Goal: Contribute content

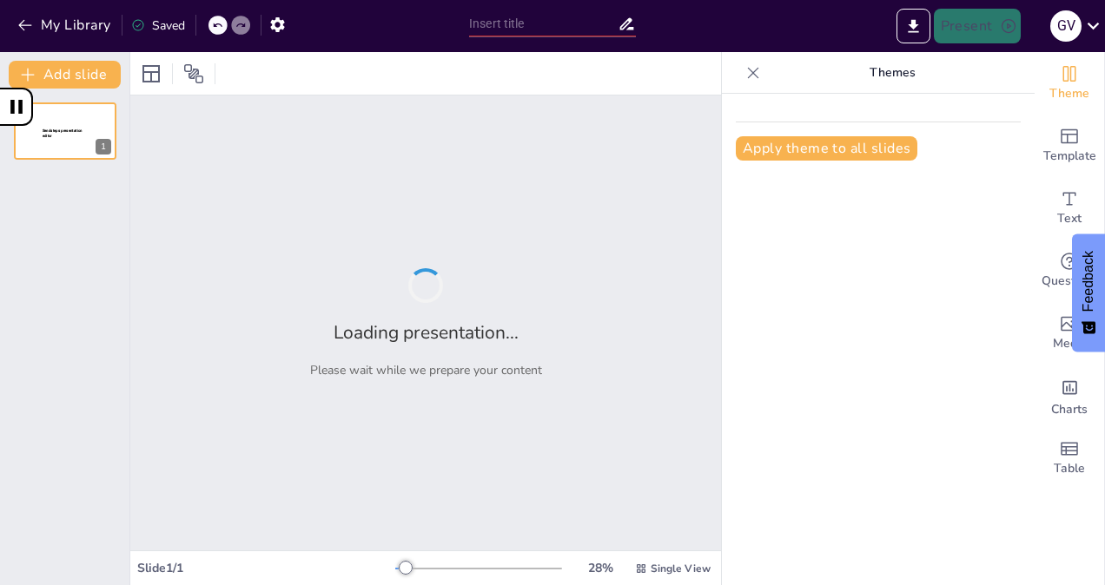
type input "Sabores y Destinos de [GEOGRAPHIC_DATA]: Tres Platos, Tres Atractivos, Tres Ico…"
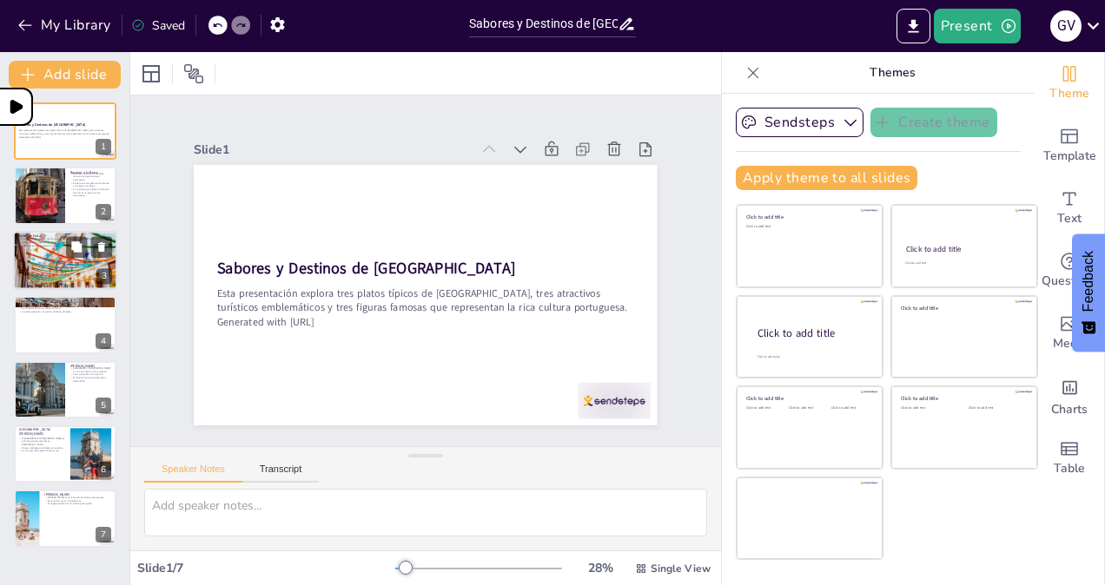
click at [37, 246] on p "A menudo se espolvorea con canela y azúcar." at bounding box center [65, 245] width 94 height 3
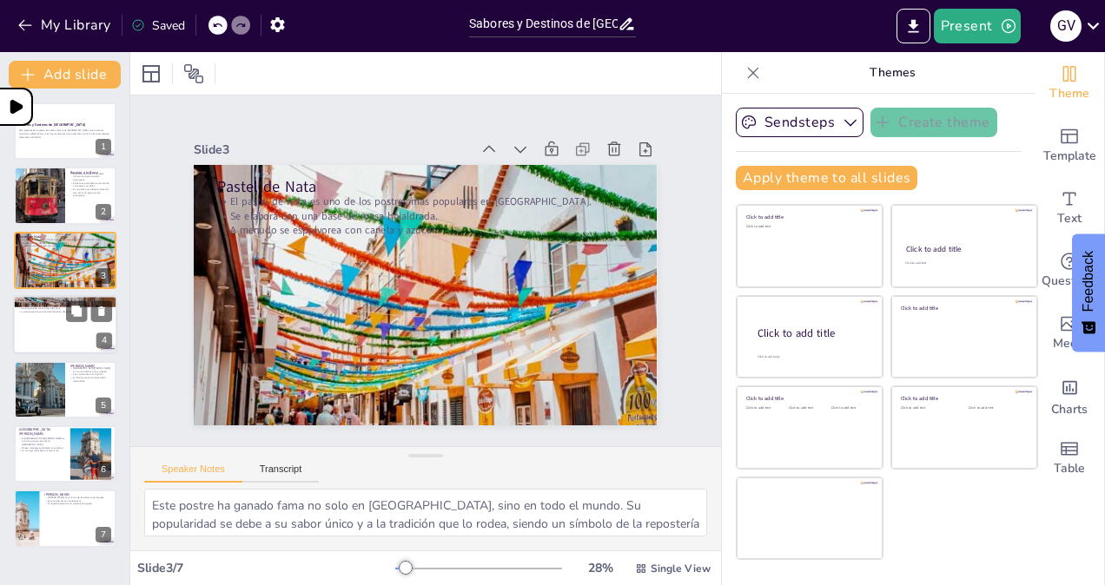
click at [36, 327] on div at bounding box center [65, 324] width 104 height 59
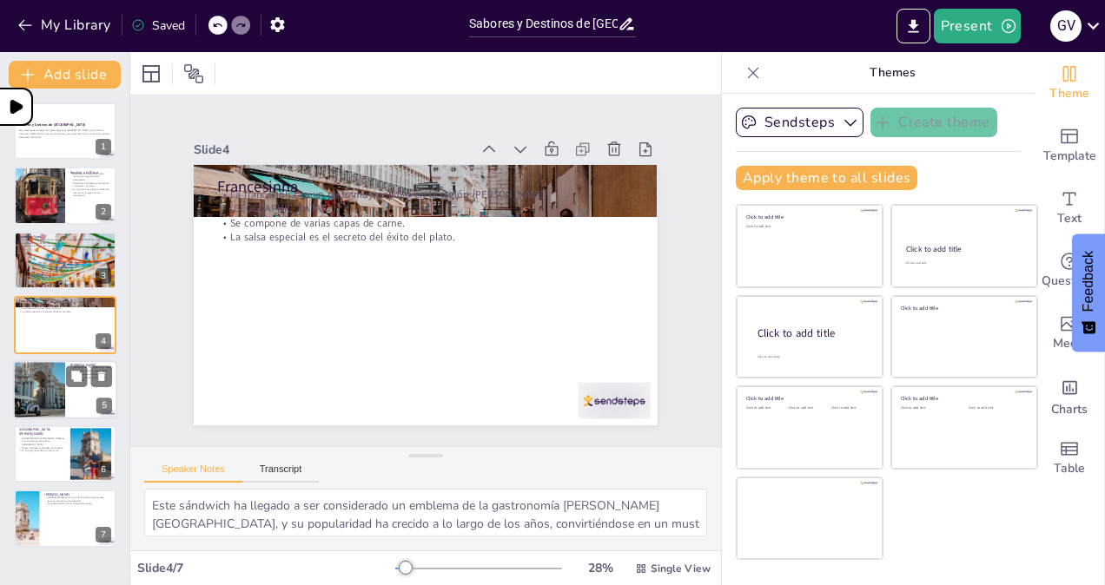
click at [35, 375] on div at bounding box center [39, 389] width 89 height 59
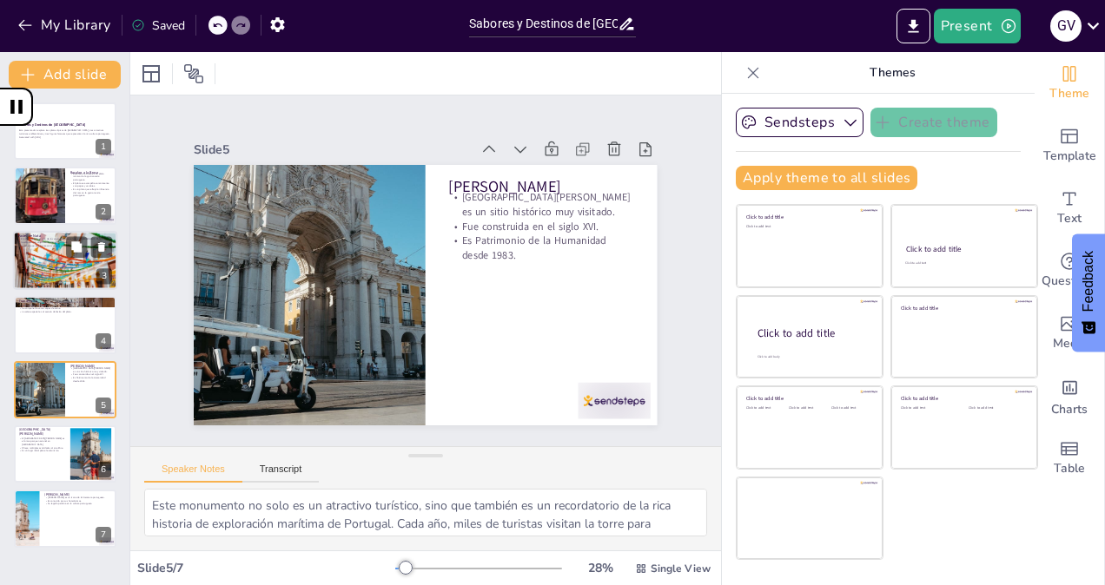
click at [33, 272] on div at bounding box center [65, 261] width 104 height 186
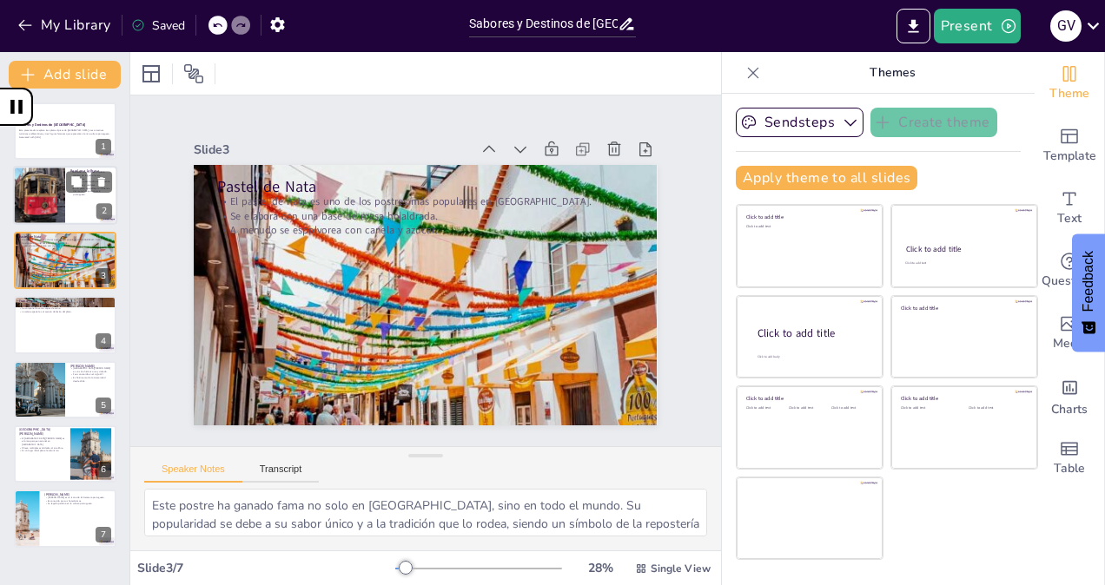
click at [31, 208] on div at bounding box center [39, 196] width 78 height 59
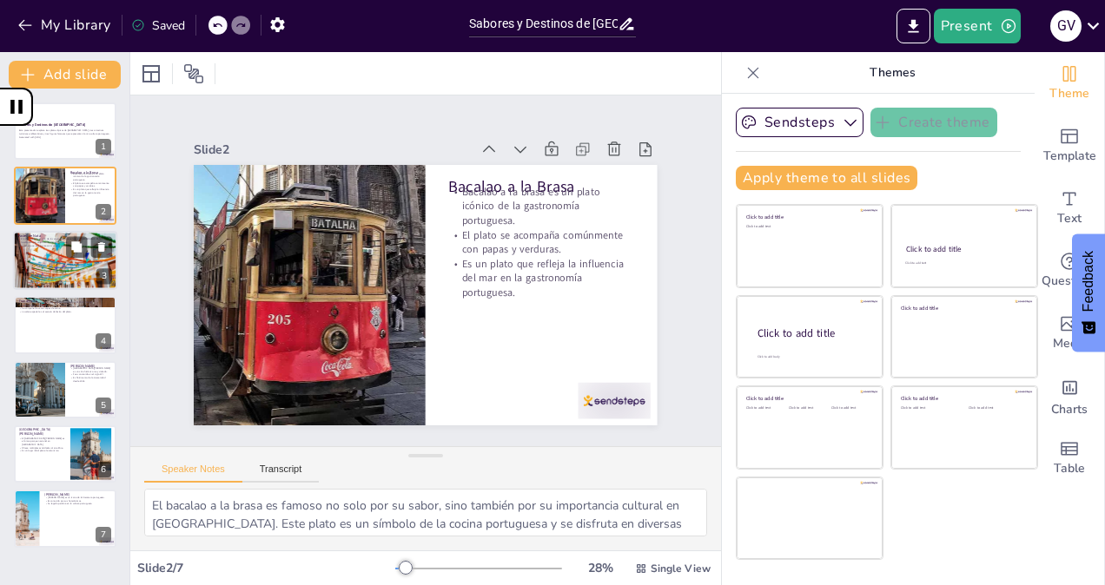
click at [30, 262] on div at bounding box center [65, 261] width 104 height 186
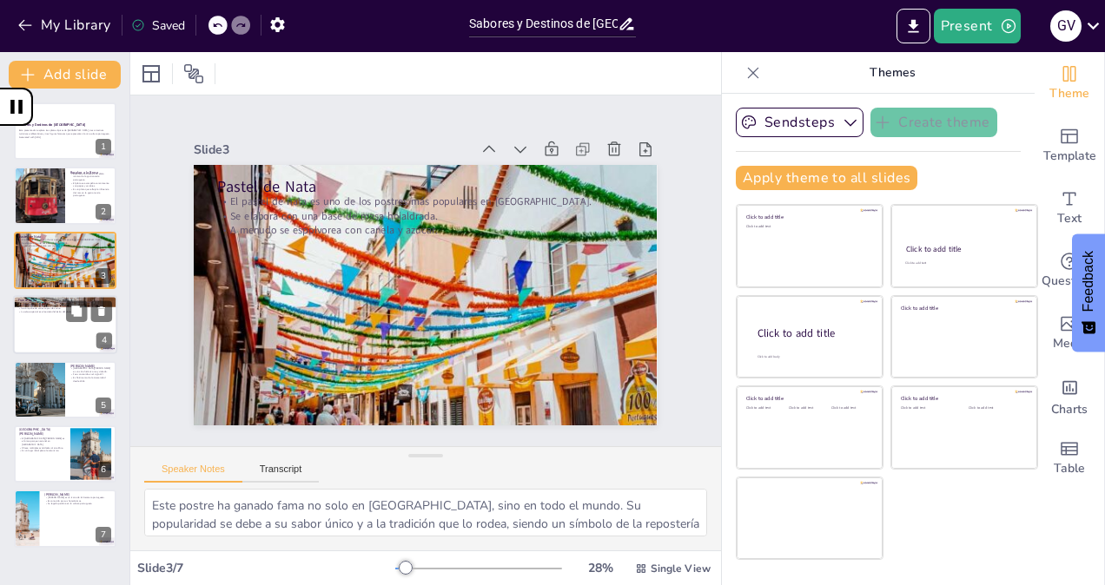
click at [35, 312] on div at bounding box center [65, 324] width 104 height 59
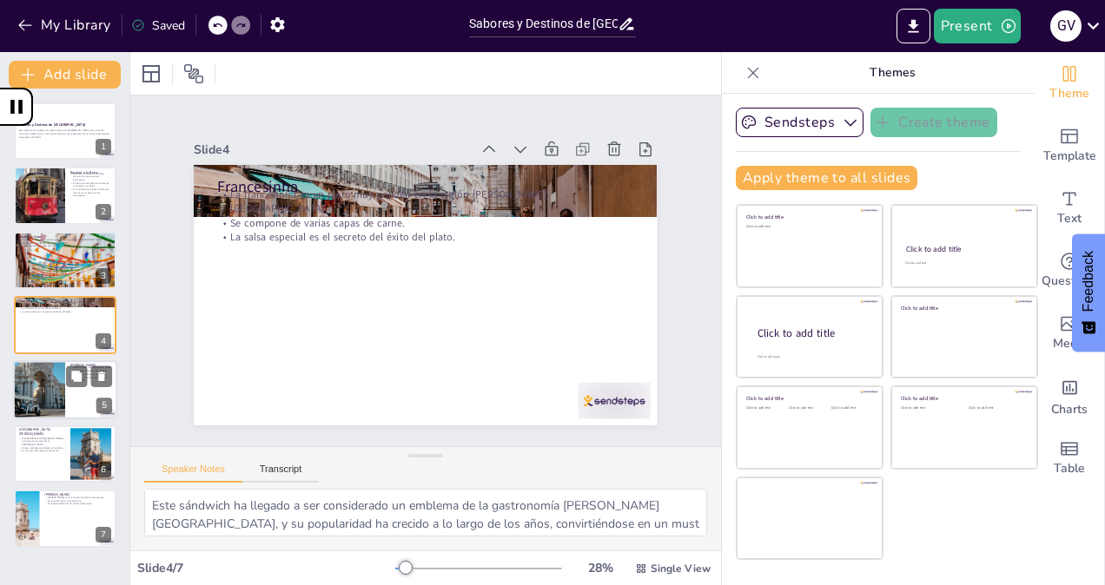
click at [36, 365] on div "[PERSON_NAME] [GEOGRAPHIC_DATA][PERSON_NAME] es un sitio histórico muy visitado…" at bounding box center [65, 389] width 104 height 59
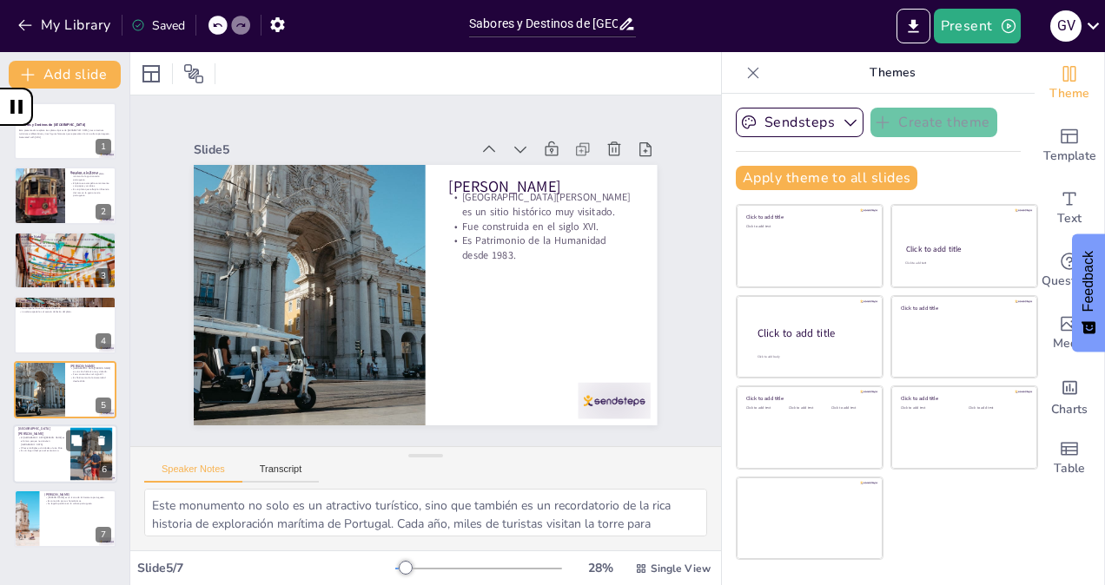
click at [39, 430] on p "[GEOGRAPHIC_DATA][PERSON_NAME]" at bounding box center [41, 431] width 47 height 10
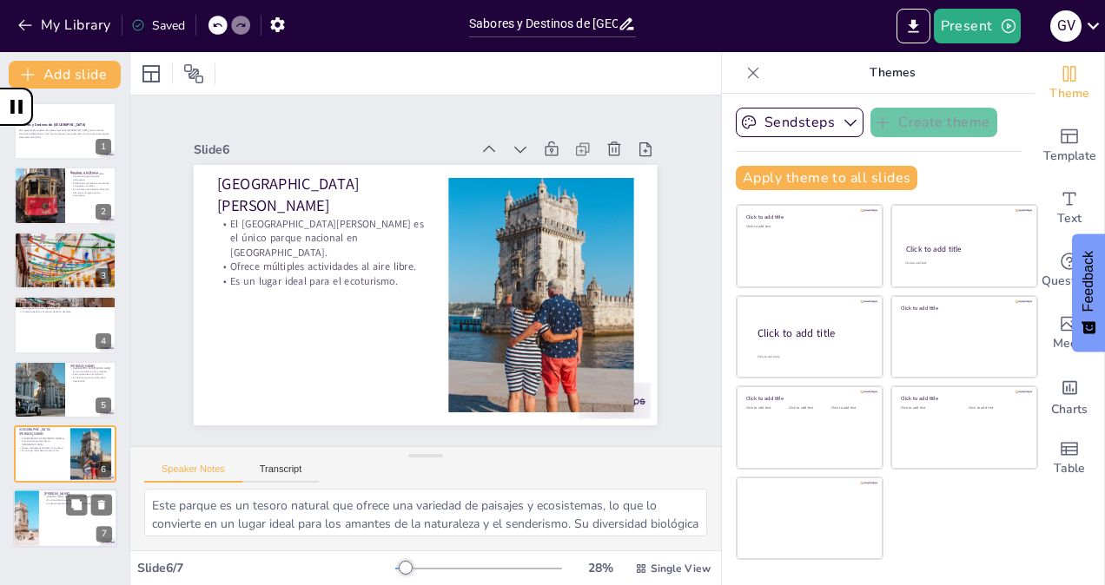
click at [63, 519] on div at bounding box center [65, 519] width 104 height 59
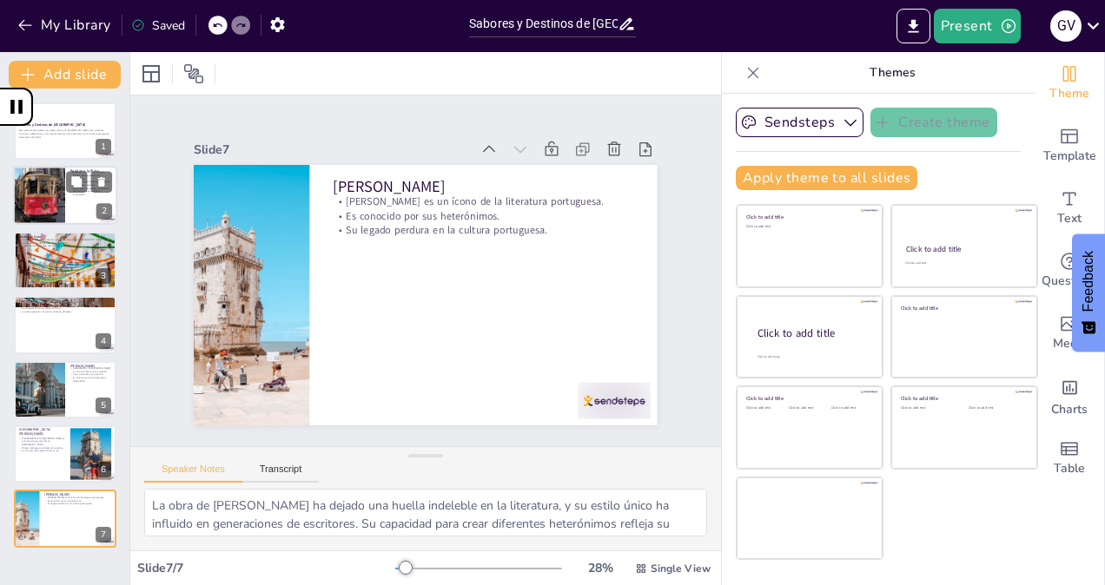
click at [41, 173] on div at bounding box center [39, 196] width 78 height 59
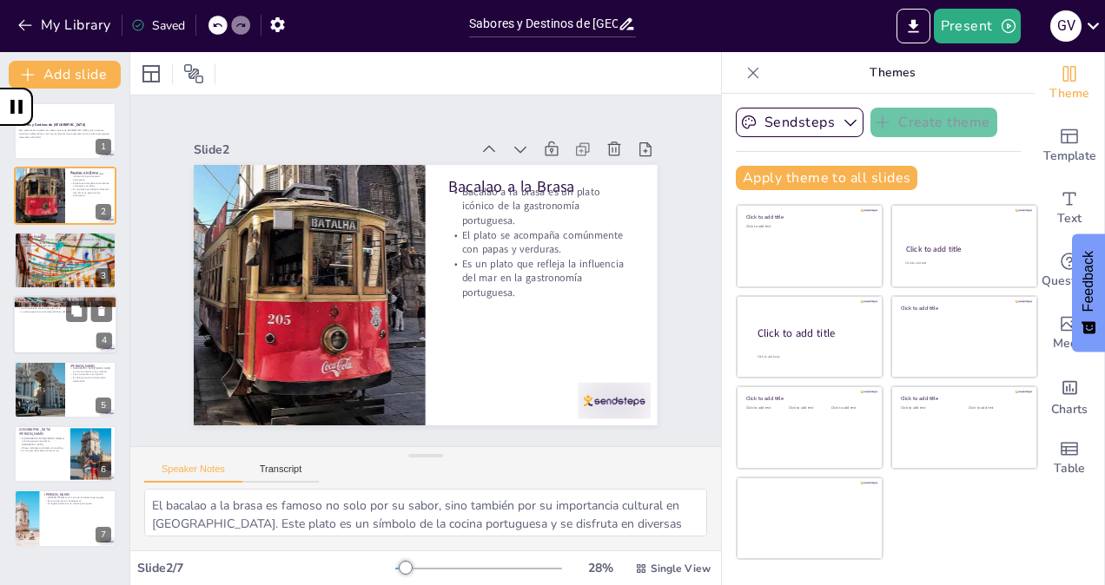
click at [36, 314] on div at bounding box center [65, 324] width 104 height 59
type textarea "Este sándwich ha llegado a ser considerado un emblema de la gastronomía [PERSON…"
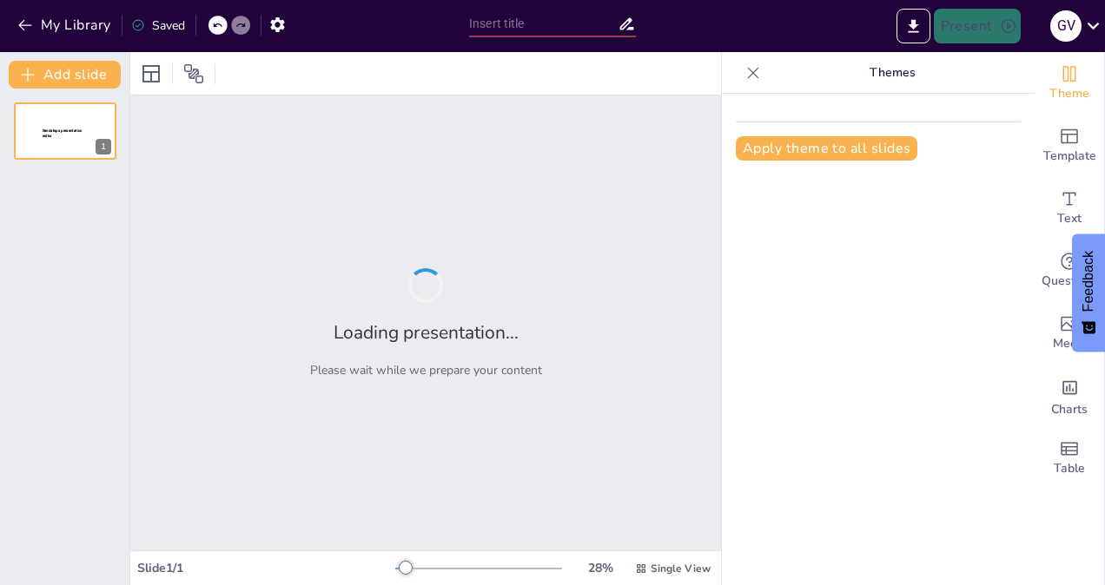
type input "Portugal en [GEOGRAPHIC_DATA]: Tres Platos, Tres Atractivos y Tres Personalidad…"
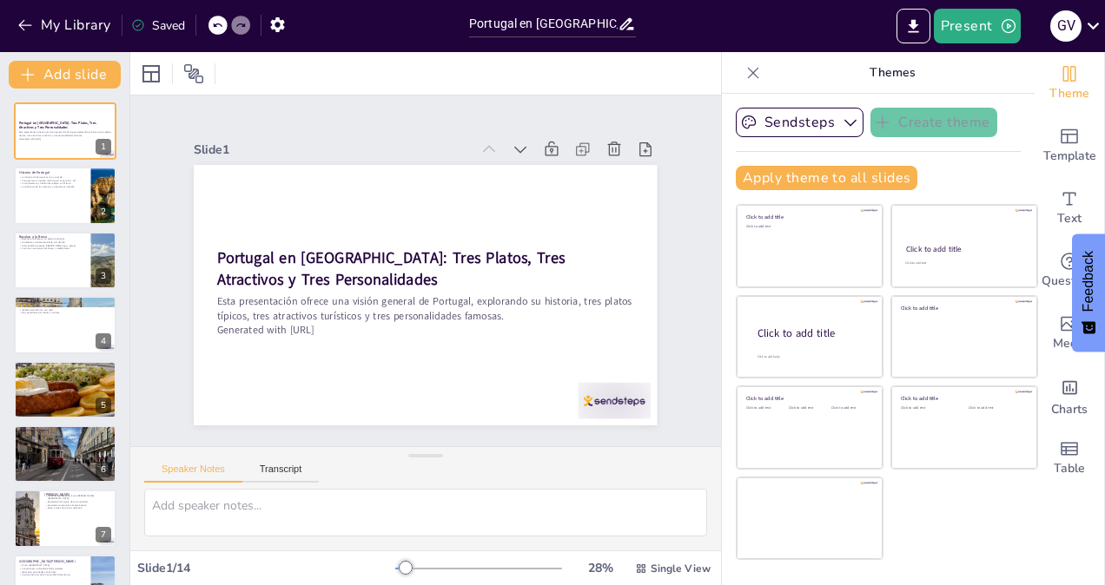
scroll to position [428, 0]
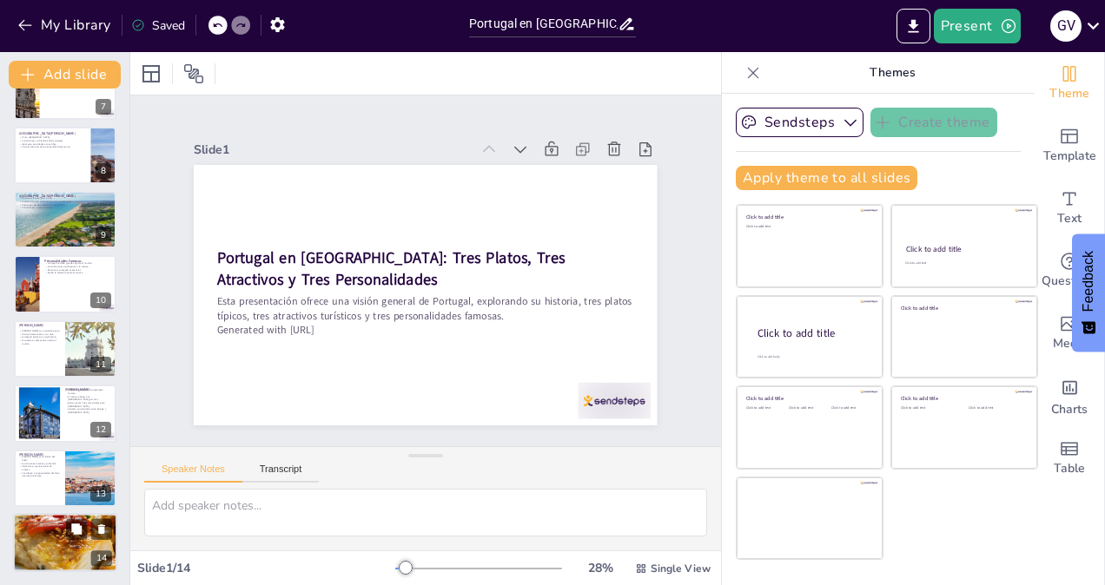
click at [51, 532] on div at bounding box center [64, 542] width 201 height 59
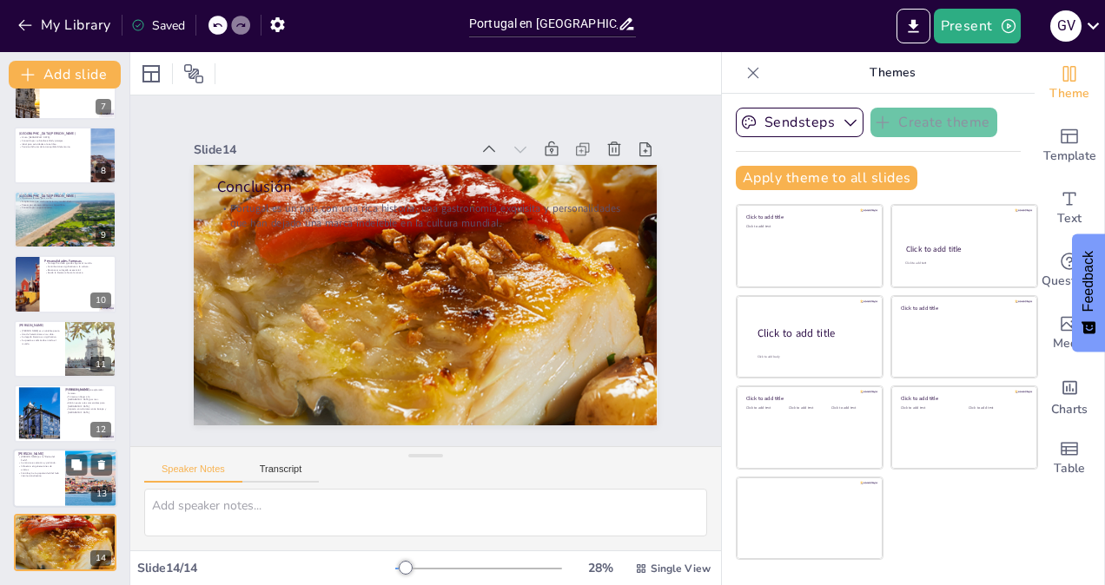
click at [37, 492] on div at bounding box center [65, 478] width 104 height 59
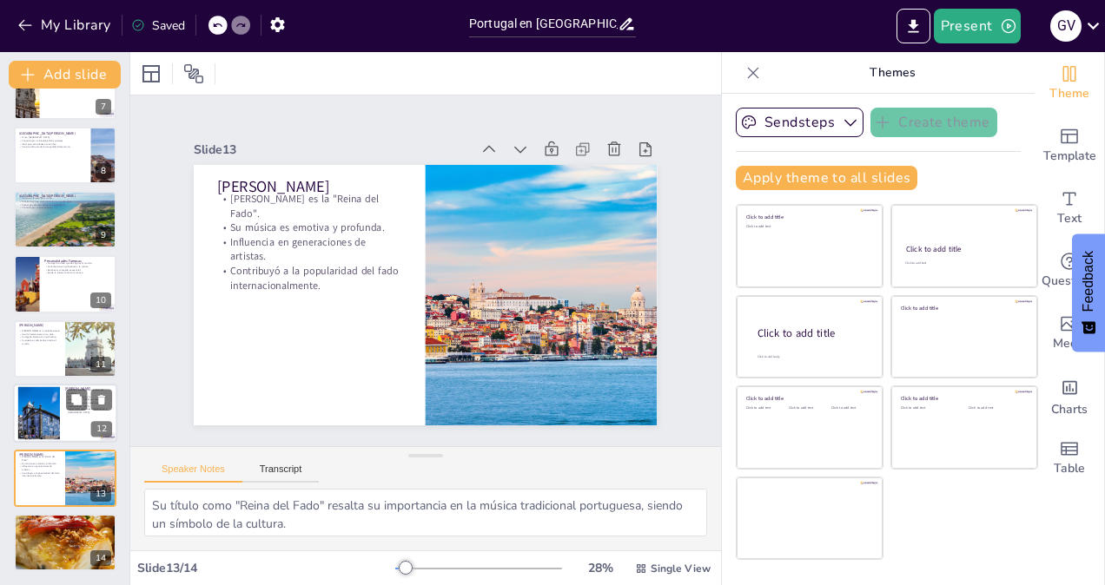
click at [37, 420] on div at bounding box center [38, 413] width 69 height 53
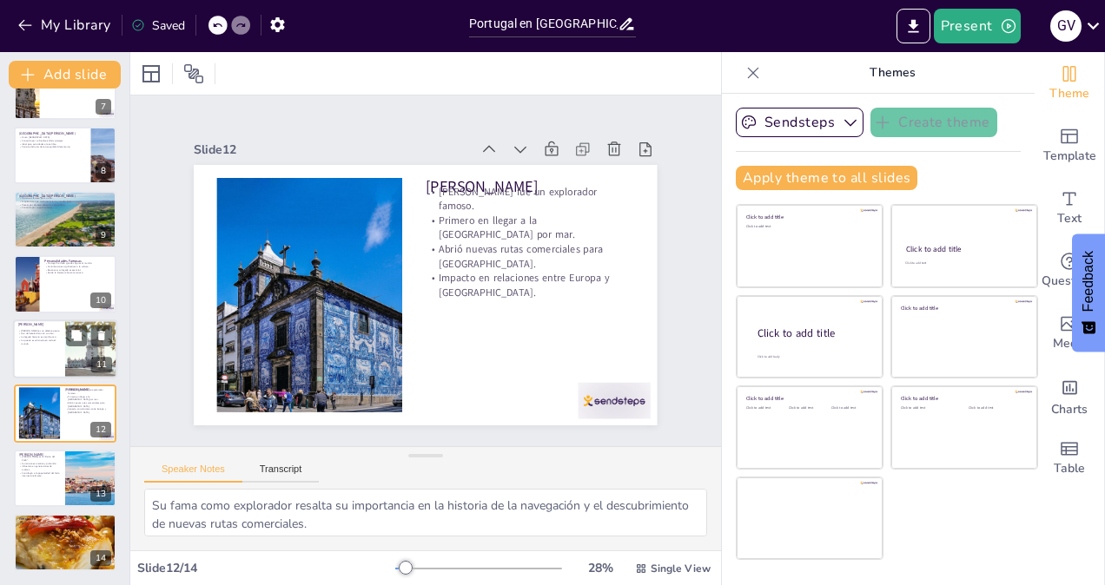
click at [37, 354] on div at bounding box center [65, 349] width 104 height 59
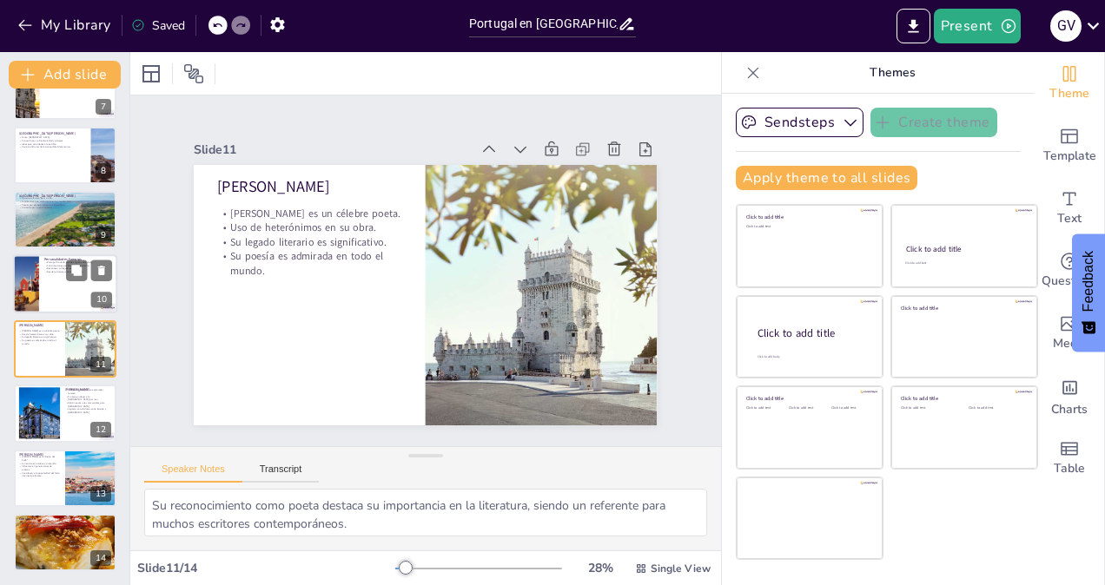
click at [36, 287] on div at bounding box center [26, 284] width 88 height 59
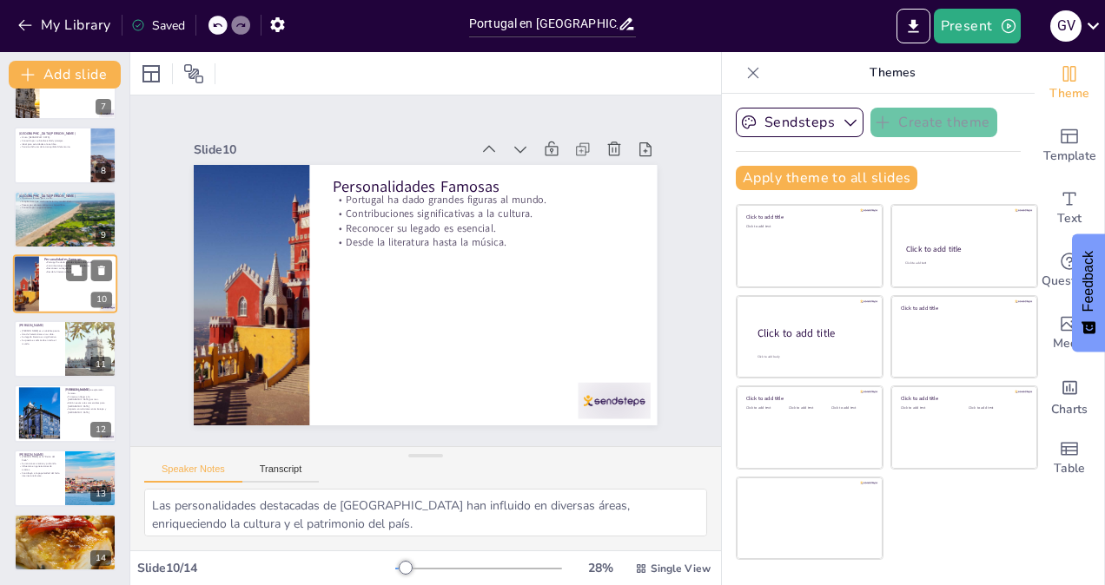
scroll to position [375, 0]
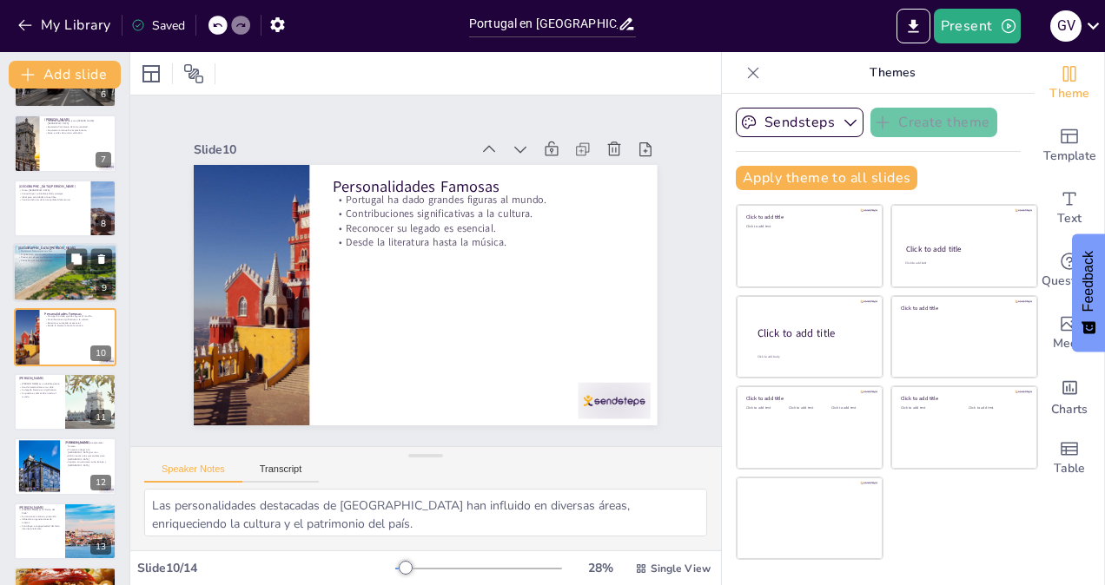
click at [43, 278] on div at bounding box center [65, 272] width 104 height 69
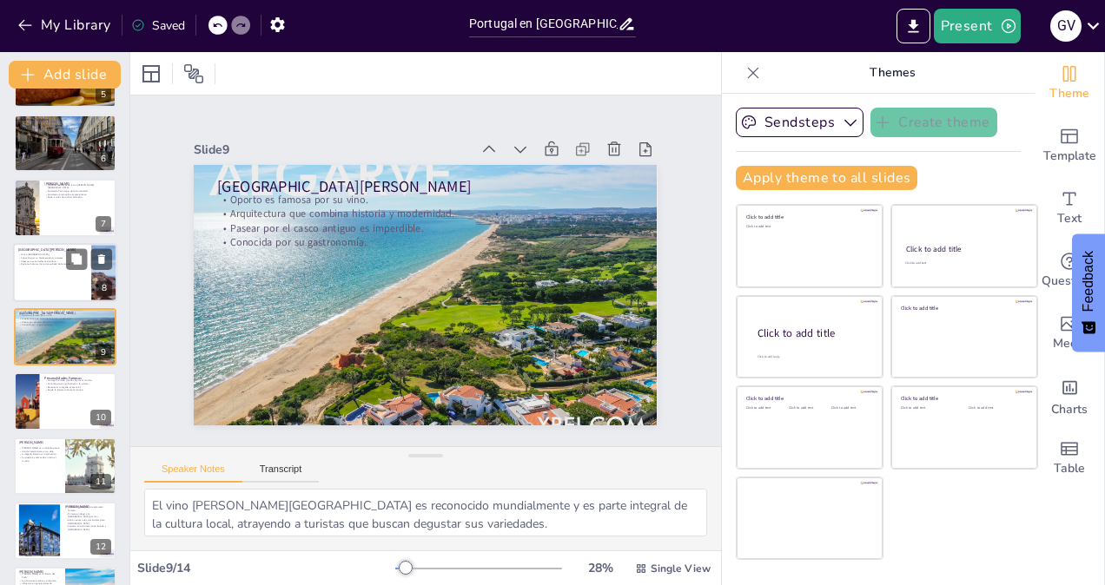
click at [43, 277] on div at bounding box center [65, 272] width 104 height 59
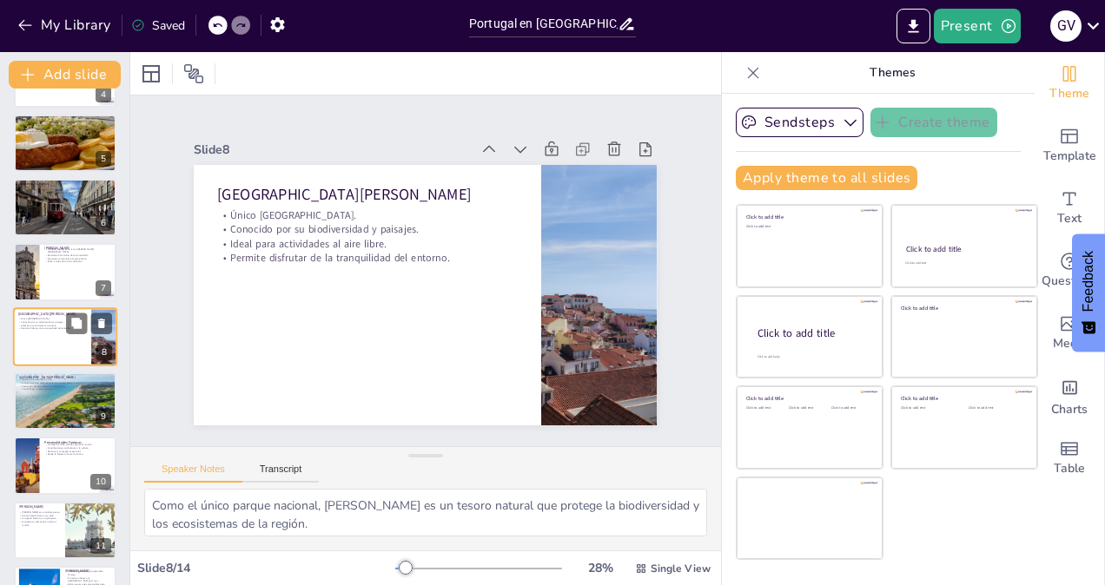
click at [43, 277] on div at bounding box center [65, 271] width 102 height 57
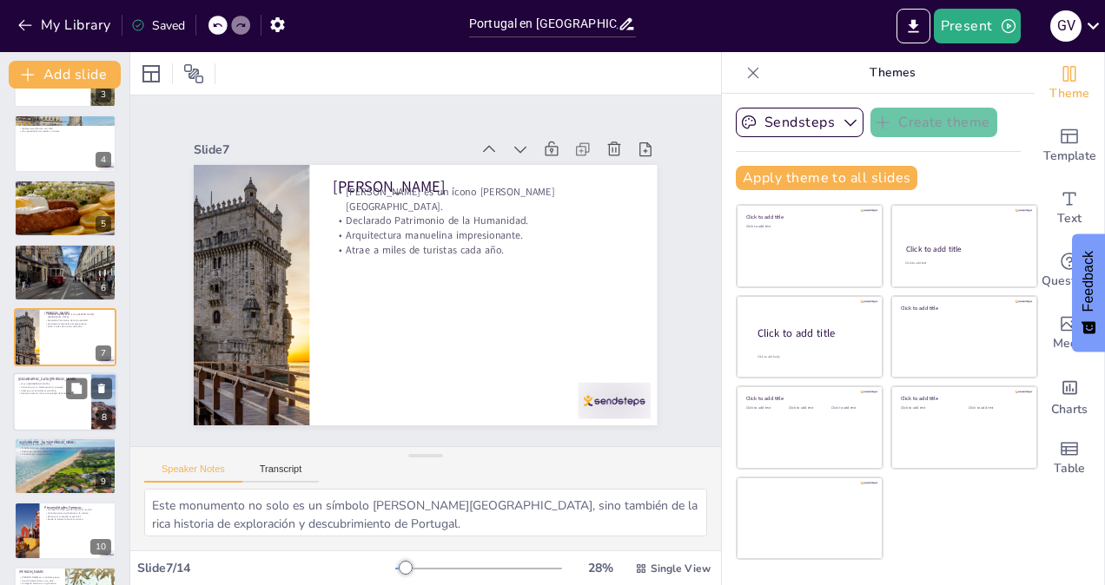
click at [43, 277] on div at bounding box center [65, 272] width 102 height 57
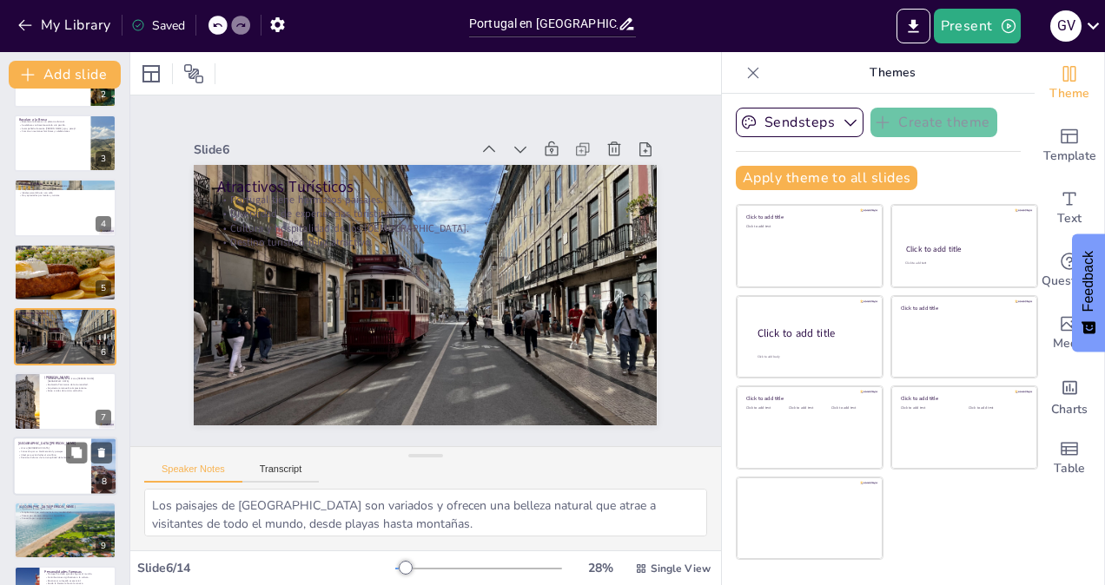
click at [43, 277] on div at bounding box center [65, 272] width 198 height 57
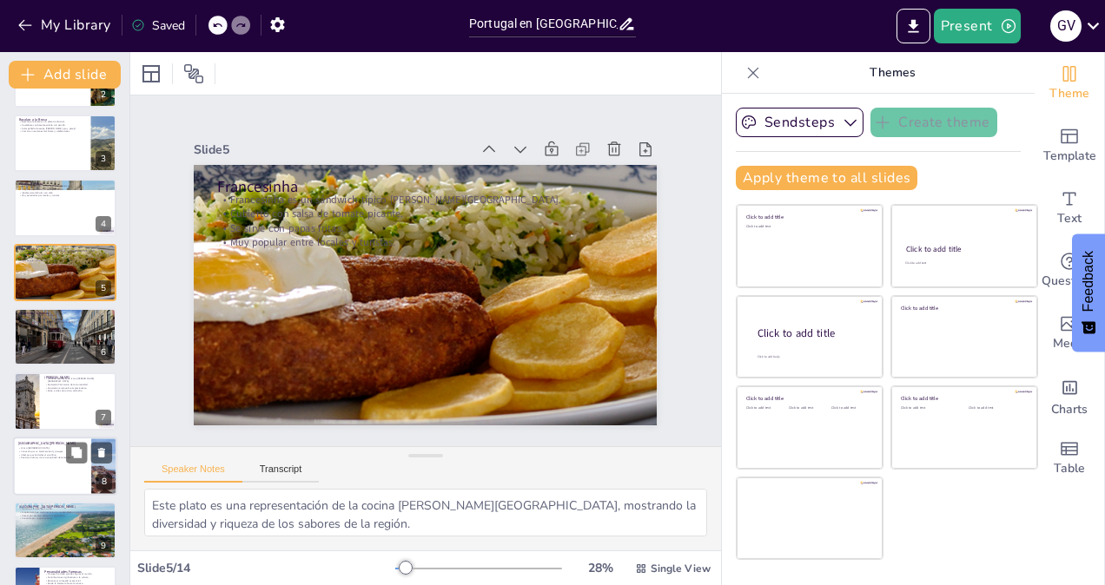
scroll to position [52, 0]
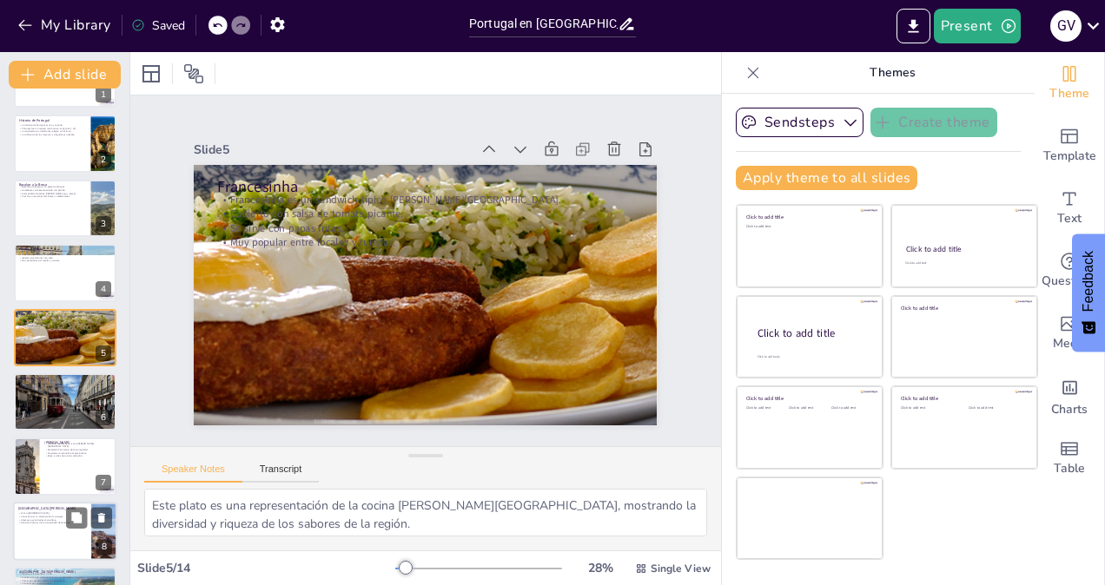
click at [43, 277] on div at bounding box center [65, 272] width 102 height 57
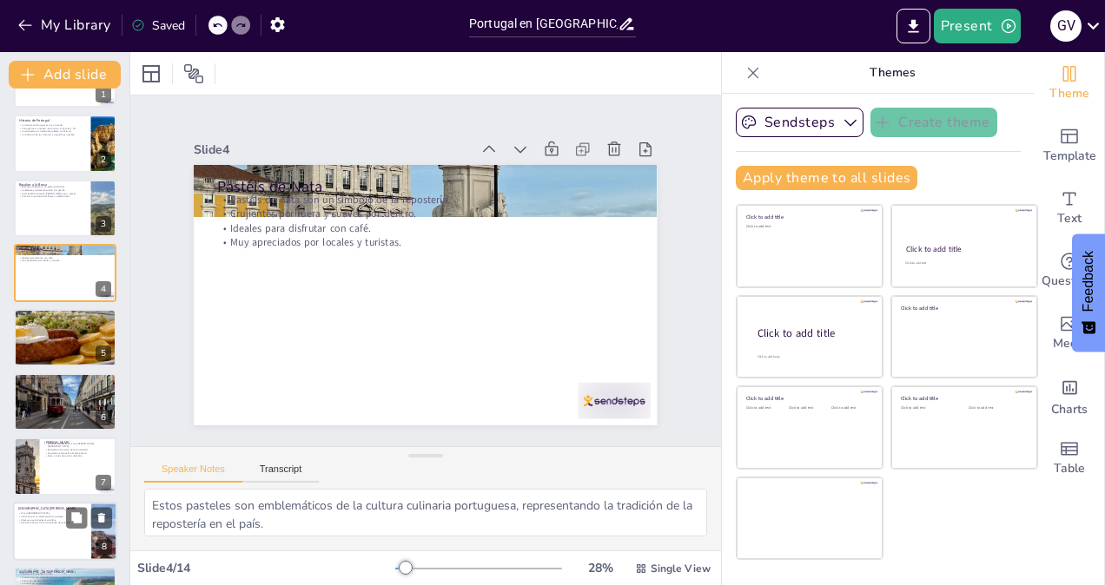
scroll to position [0, 0]
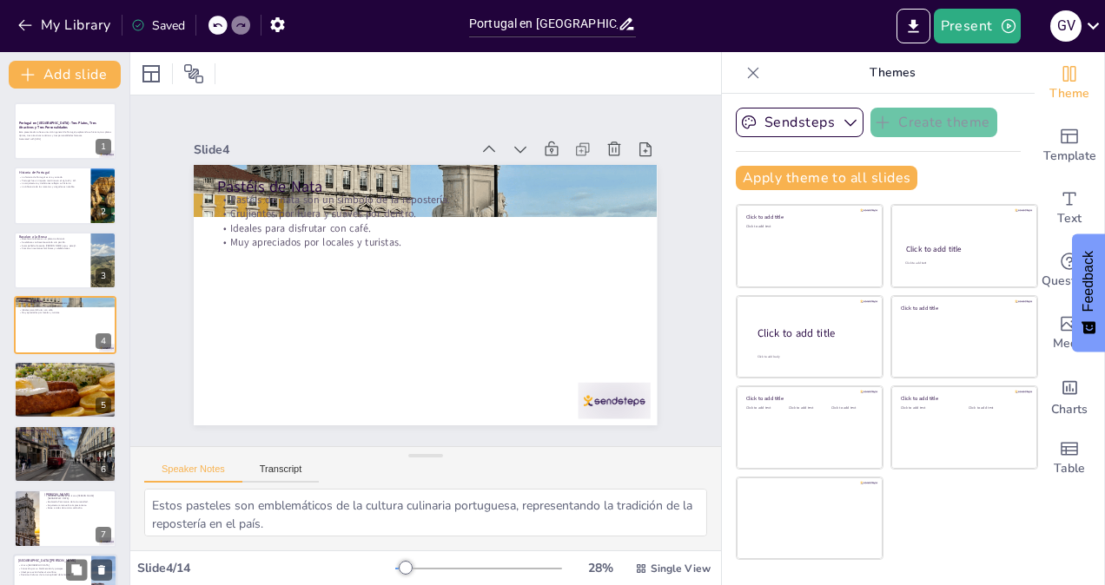
click at [43, 277] on div at bounding box center [65, 260] width 102 height 57
type textarea "Este plato tiene una larga historia en la gastronomía portuguesa, simbolizando …"
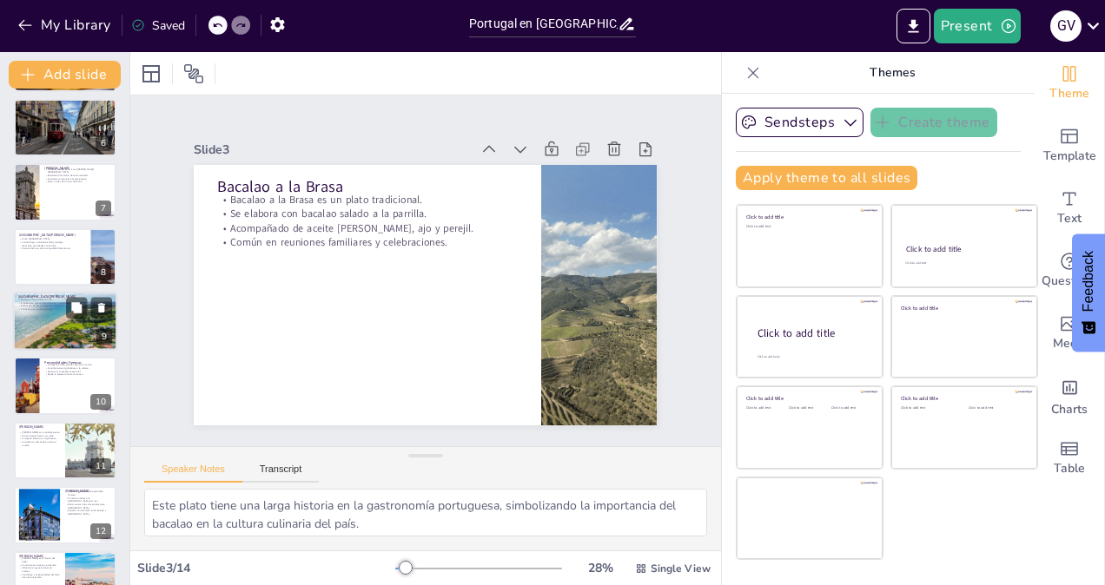
scroll to position [428, 0]
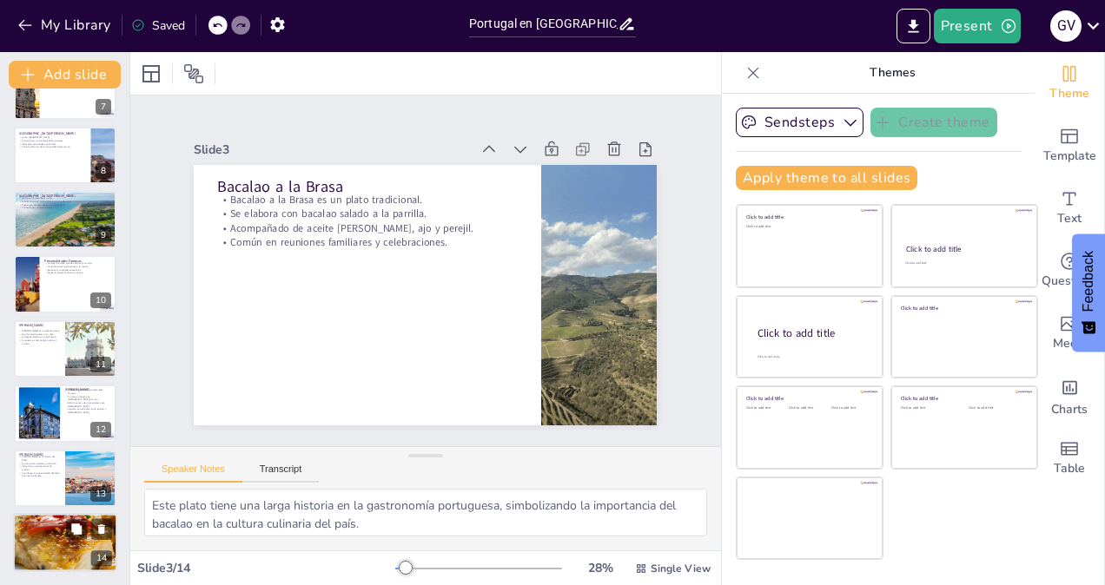
click at [50, 545] on div at bounding box center [64, 542] width 201 height 59
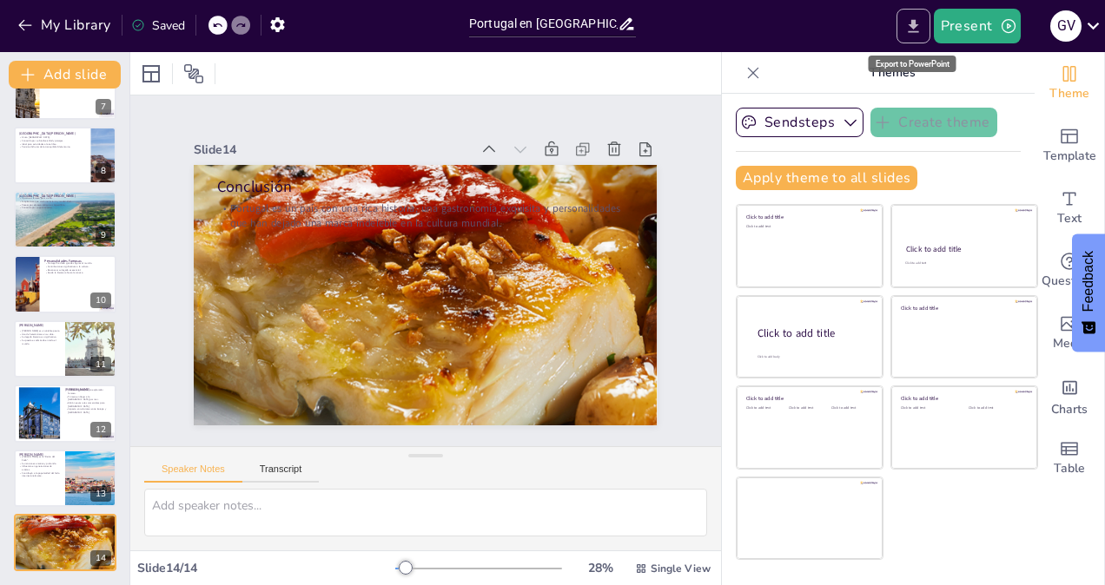
click at [907, 32] on icon "Export to PowerPoint" at bounding box center [913, 26] width 18 height 18
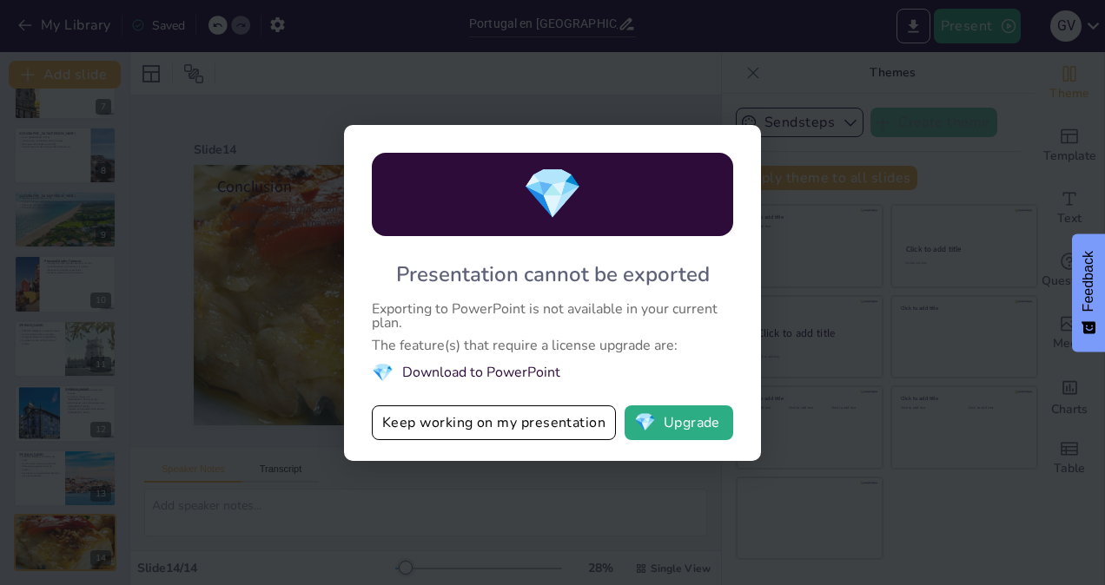
click at [379, 228] on div "💎" at bounding box center [552, 194] width 361 height 83
click at [441, 378] on li "💎 Download to PowerPoint" at bounding box center [552, 372] width 361 height 23
click at [1017, 122] on div "💎 Presentation cannot be exported Exporting to PowerPoint is not available in y…" at bounding box center [552, 292] width 1105 height 585
click at [427, 70] on div "💎 Presentation cannot be exported Exporting to PowerPoint is not available in y…" at bounding box center [552, 292] width 1105 height 585
click at [531, 423] on button "Keep working on my presentation" at bounding box center [494, 423] width 244 height 35
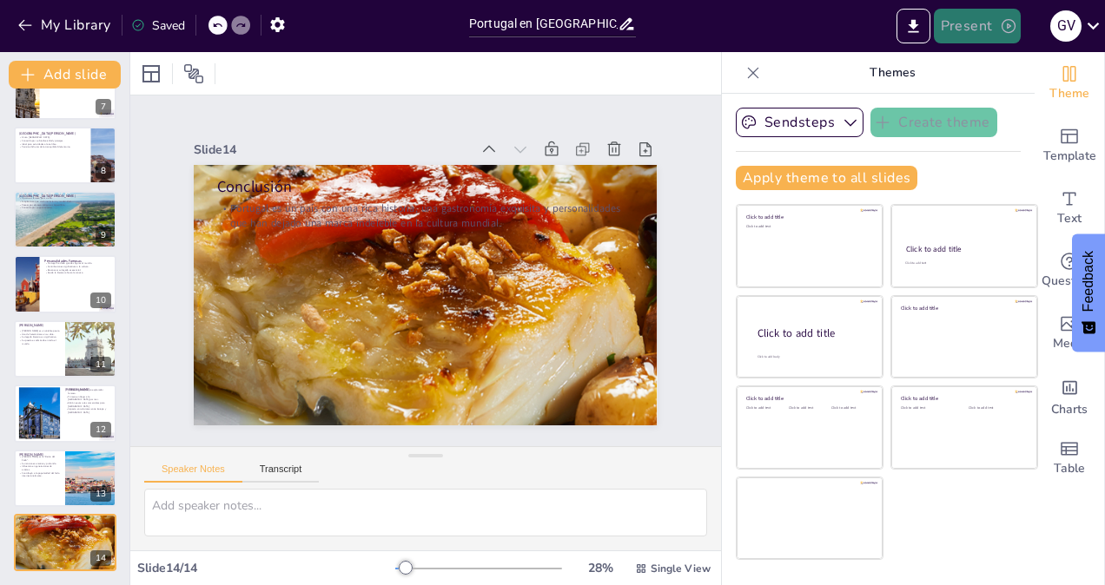
click at [974, 30] on button "Present" at bounding box center [977, 26] width 87 height 35
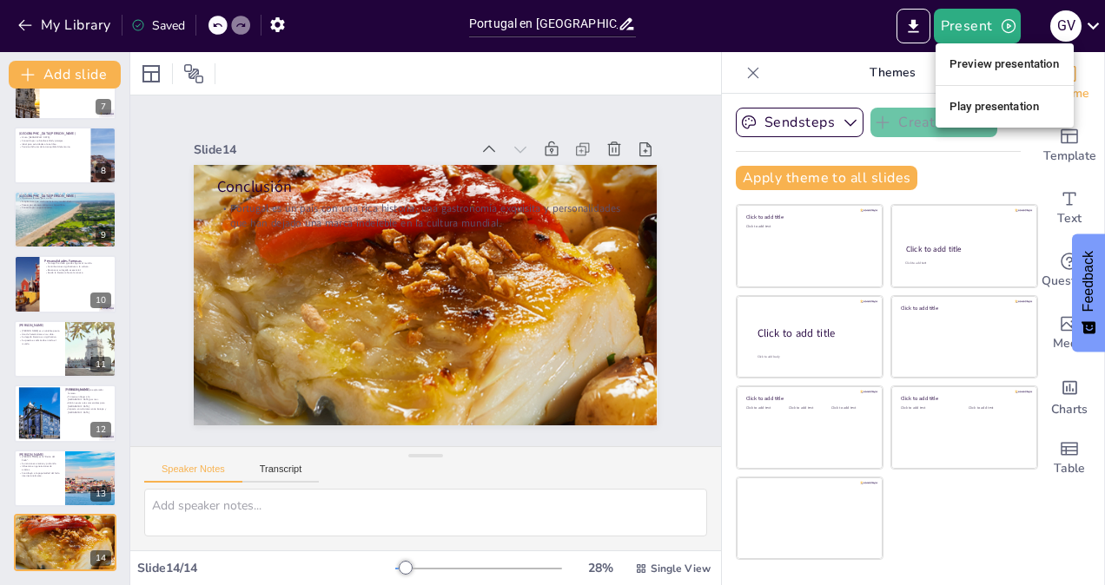
click at [947, 172] on div at bounding box center [552, 292] width 1105 height 585
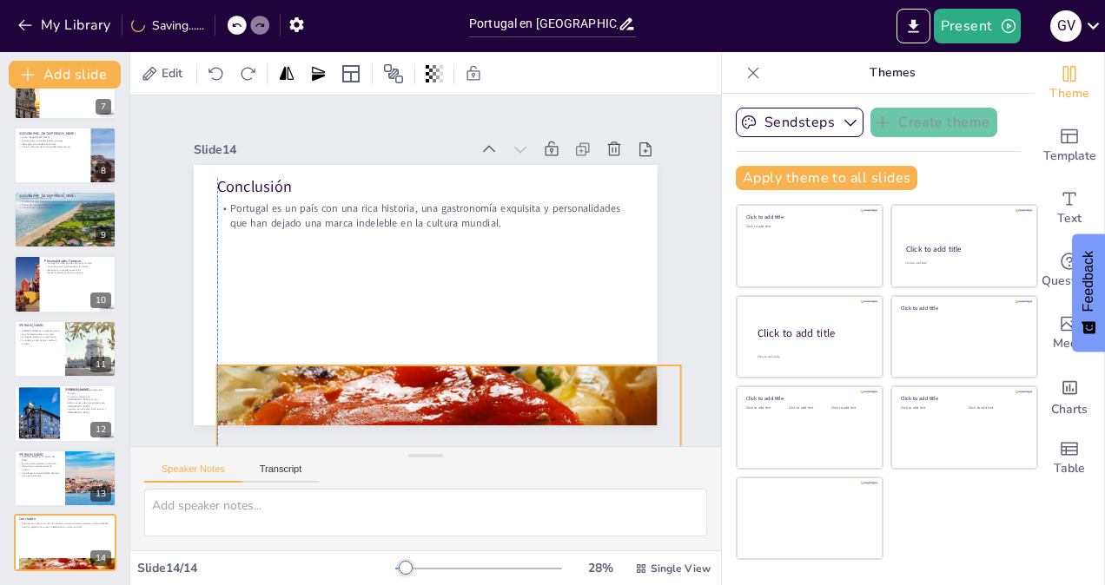
drag, startPoint x: 387, startPoint y: 228, endPoint x: 414, endPoint y: 429, distance: 202.4
click at [414, 429] on div "Slide 1 Portugal en Breve: Tres Platos, Tres Atractivos y Tres Personalidades E…" at bounding box center [425, 271] width 650 height 466
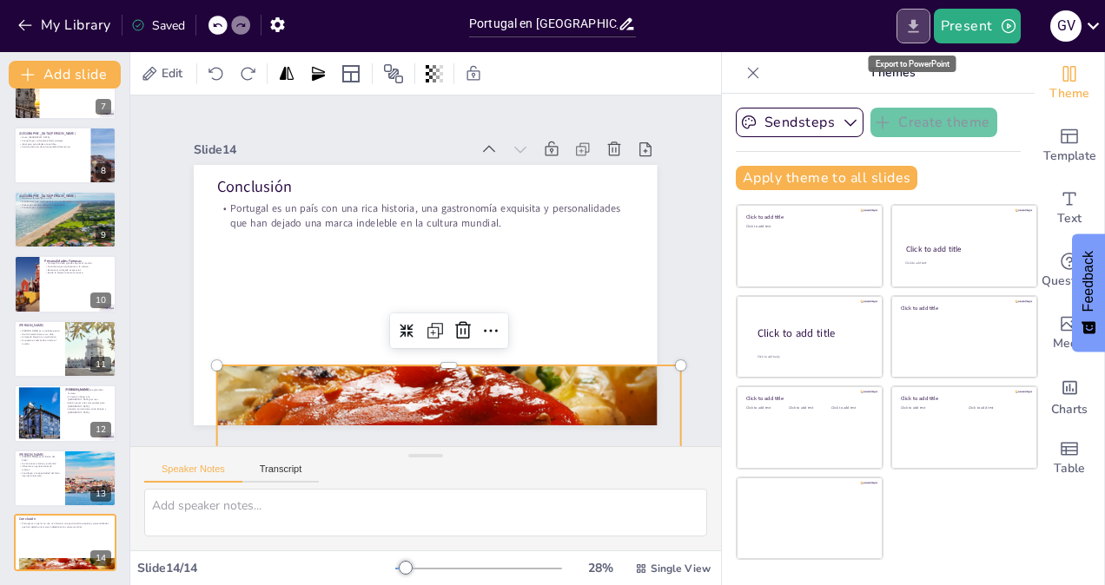
click at [925, 36] on button "Export to PowerPoint" at bounding box center [913, 26] width 34 height 35
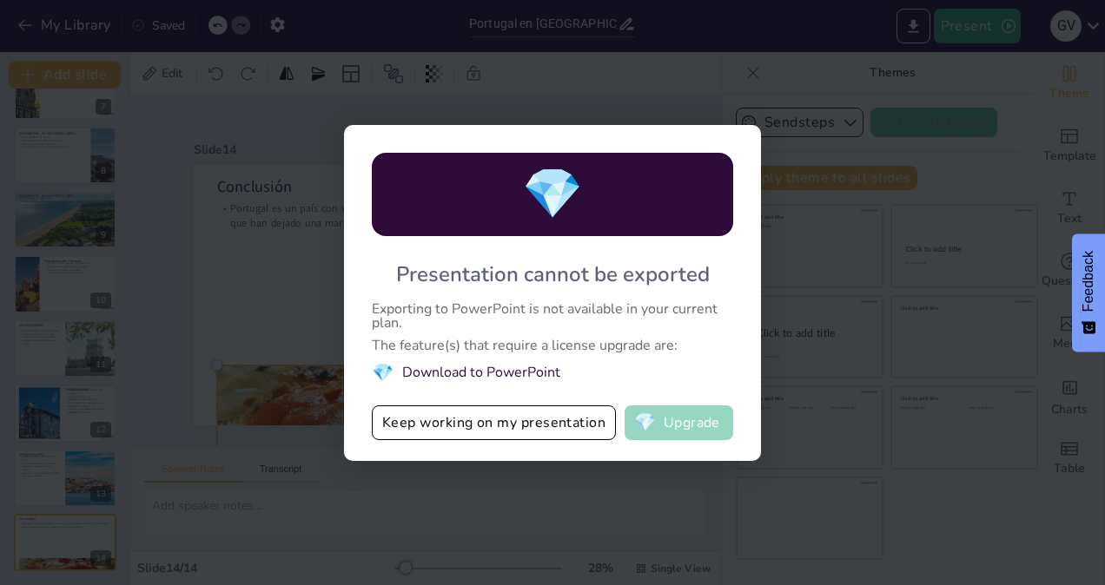
click at [645, 425] on span "💎" at bounding box center [645, 422] width 22 height 17
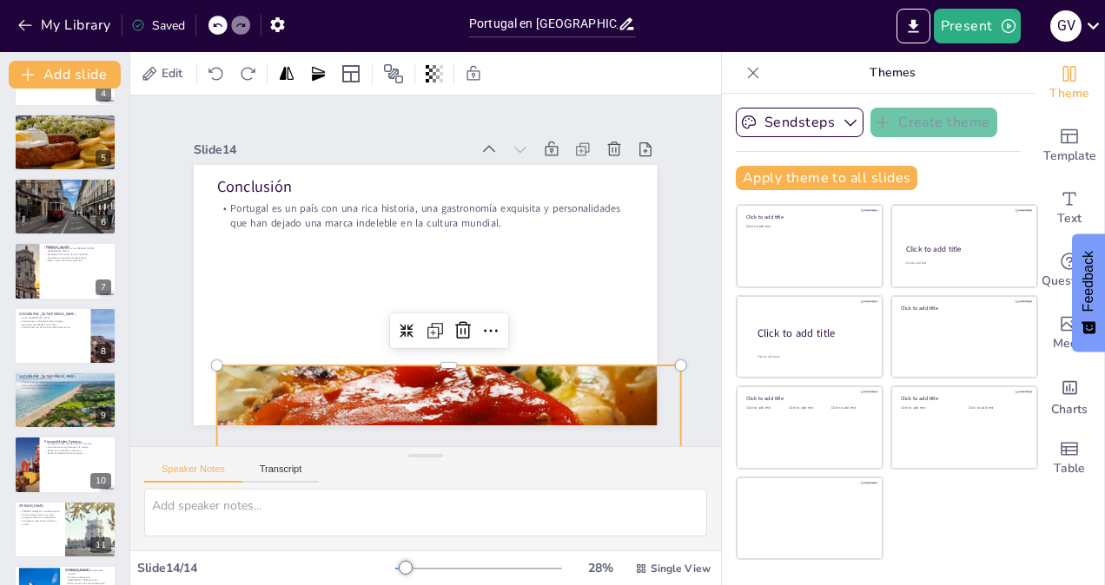
scroll to position [0, 0]
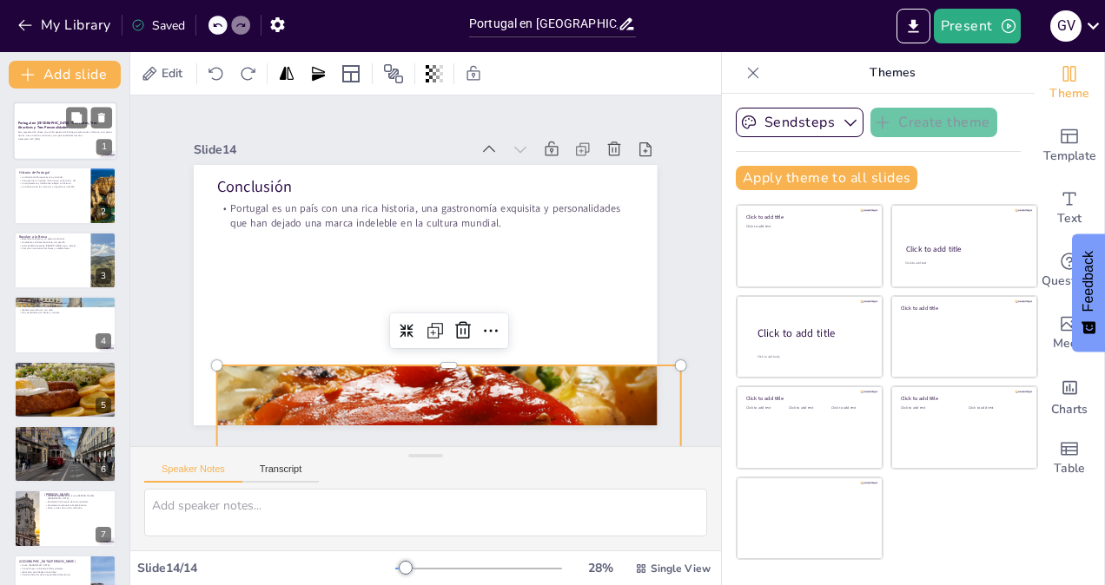
click at [56, 133] on p "Esta presentación ofrece una visión general de Portugal, explorando su historia…" at bounding box center [65, 134] width 94 height 6
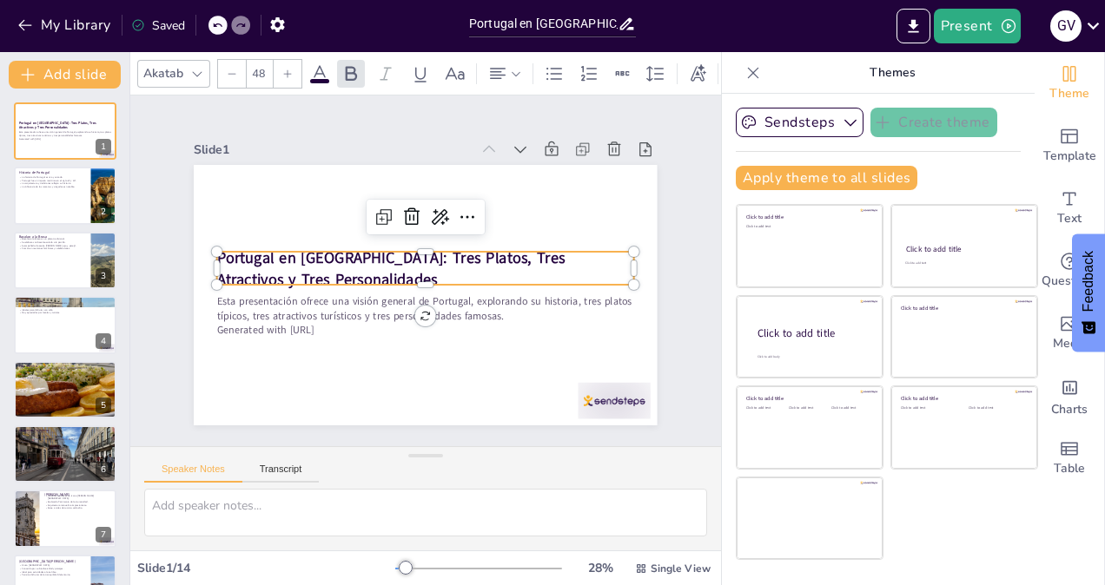
click at [206, 248] on div "Portugal en Breve: Tres Platos, Tres Atractivos y Tres Personalidades Esta pres…" at bounding box center [409, 289] width 518 height 504
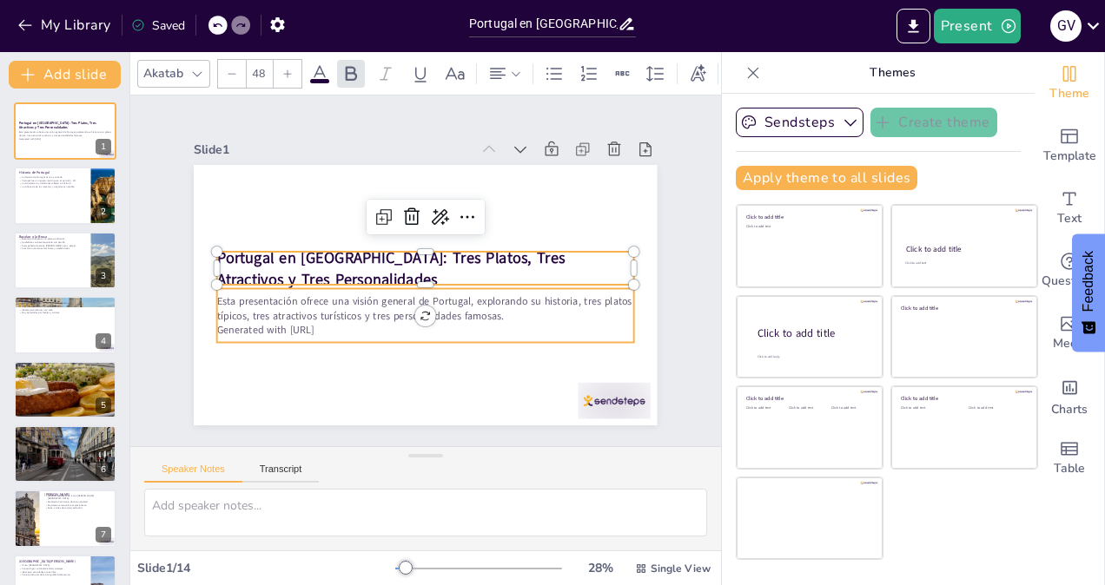
click at [257, 299] on p "Esta presentación ofrece una visión general de Portugal, explorando su historia…" at bounding box center [406, 304] width 375 height 234
type input "32"
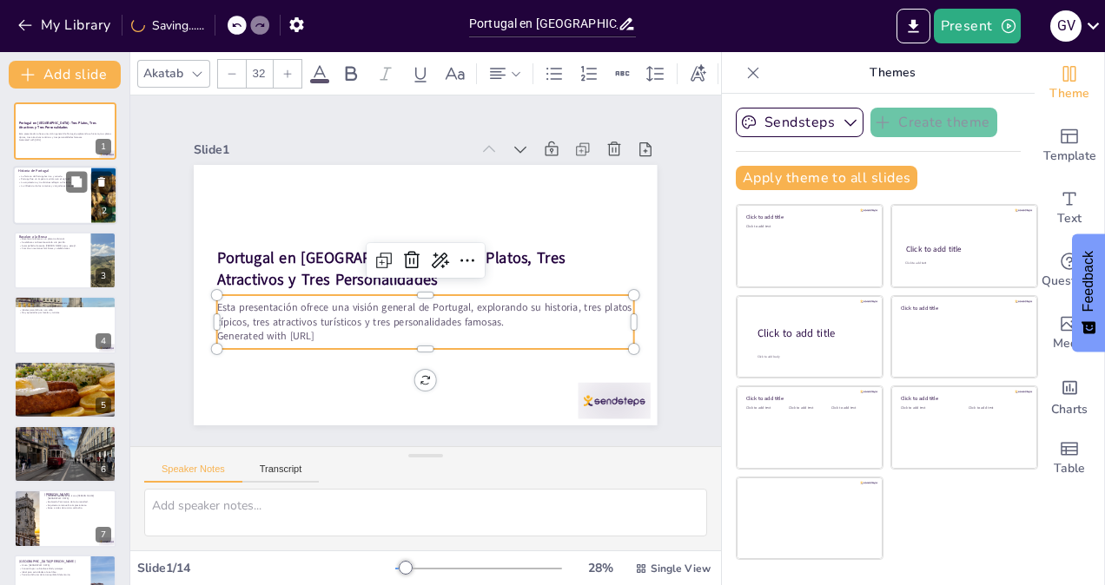
click at [43, 181] on div "La historia de Portugal es rica y variada. Portugal fue un imperio marítimo en …" at bounding box center [52, 181] width 68 height 13
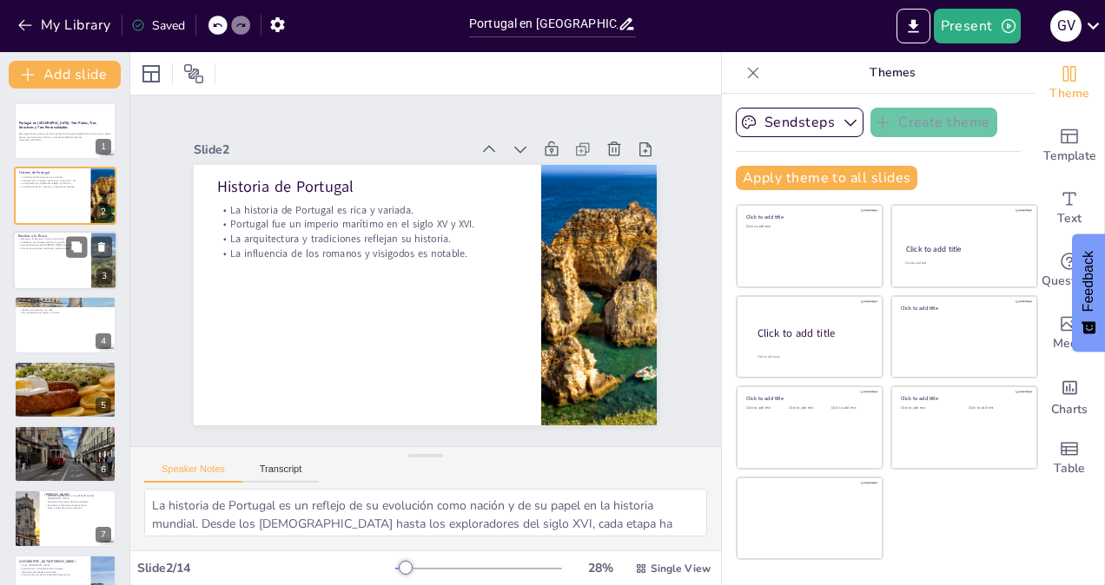
click at [57, 238] on p "Bacalao a la Brasa es un plato tradicional." at bounding box center [52, 238] width 68 height 3
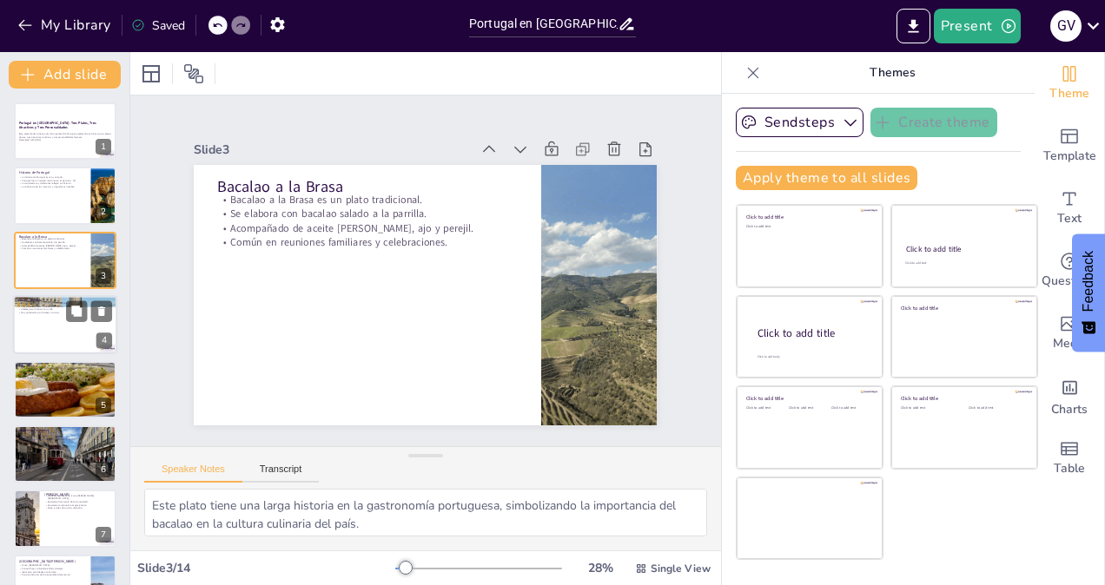
click at [54, 295] on div "Pastéis de Nata Pastéis de nata son un símbolo de la repostería. Crujientes por…" at bounding box center [65, 295] width 104 height 0
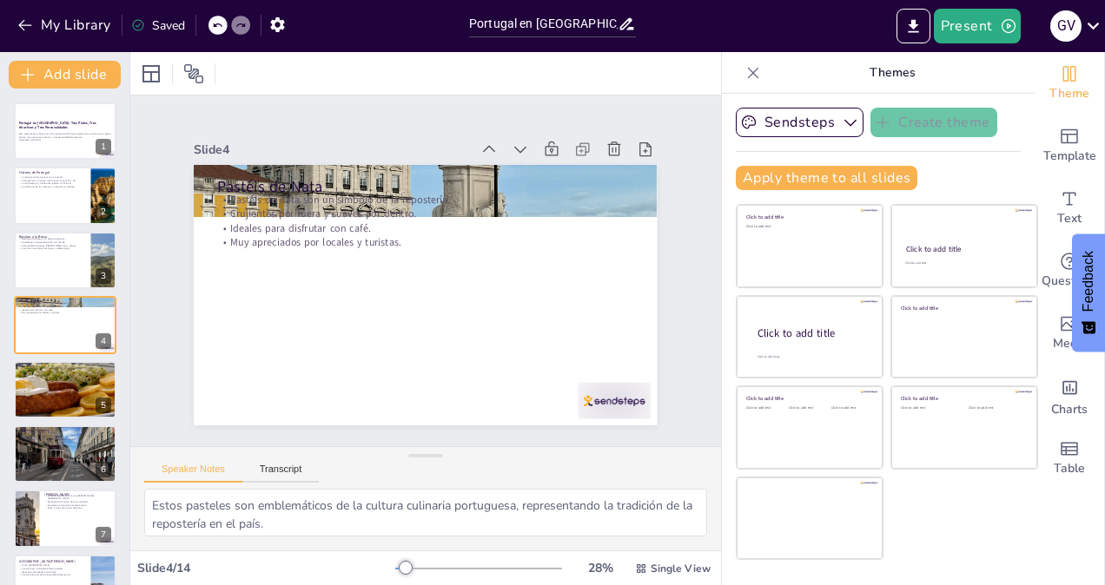
click at [64, 360] on div "Portugal en Breve: Tres Platos, Tres Atractivos y Tres Personalidades Esta pres…" at bounding box center [64, 550] width 129 height 897
click at [59, 385] on div at bounding box center [64, 389] width 201 height 59
type textarea "Este plato es una representación de la cocina de Oporto, mostrando la diversida…"
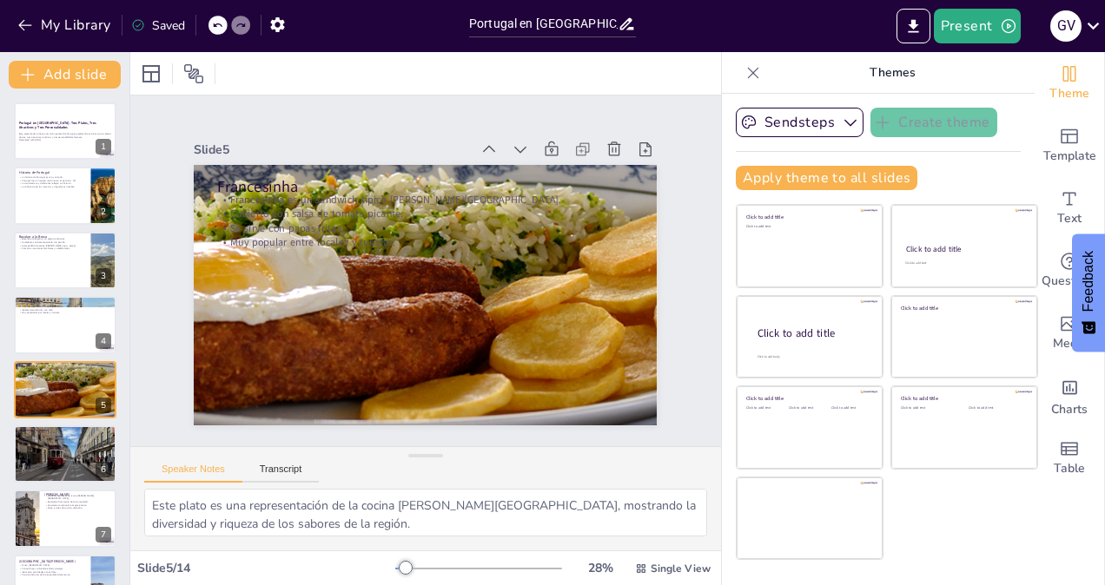
scroll to position [52, 0]
